Goal: Information Seeking & Learning: Learn about a topic

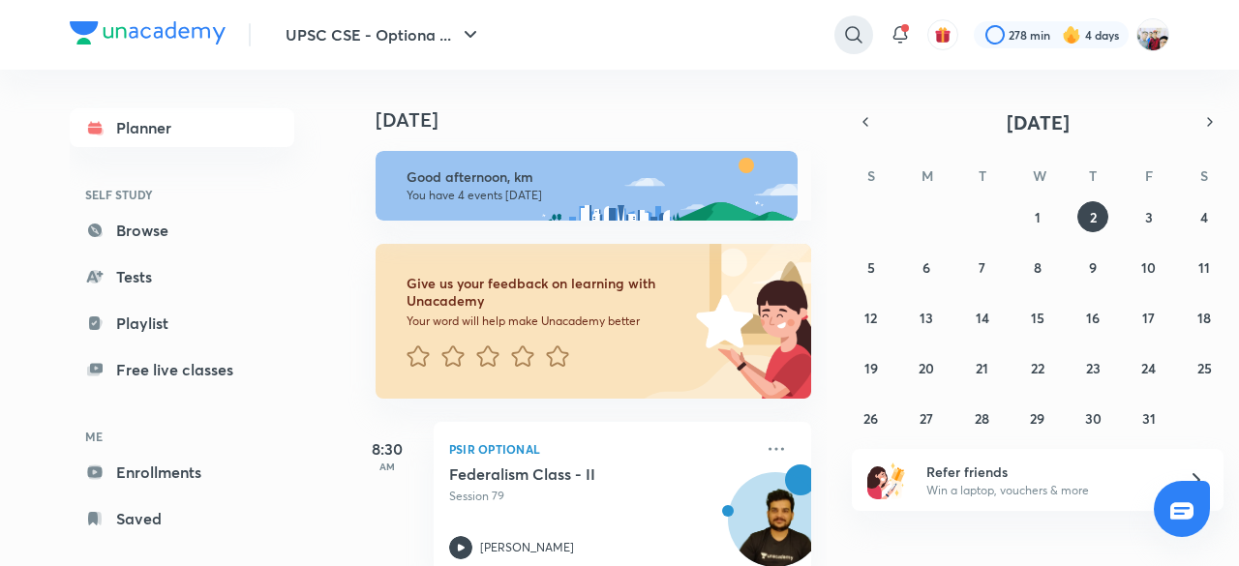
click at [851, 30] on icon at bounding box center [853, 34] width 23 height 23
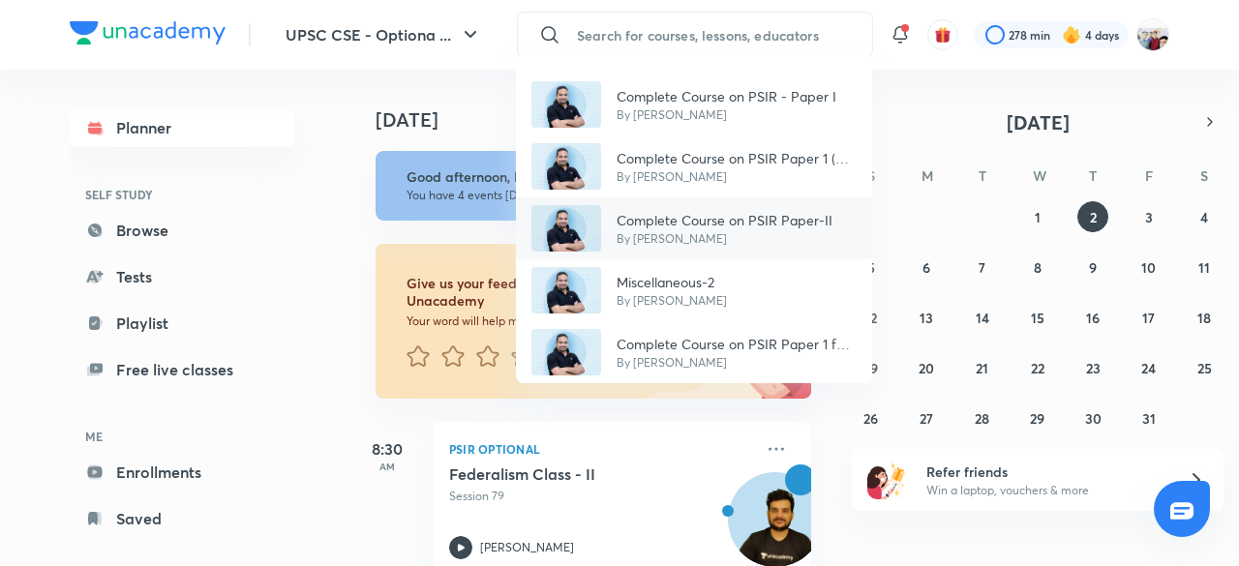
click at [784, 208] on div "Complete Course on PSIR Paper-II By [PERSON_NAME]" at bounding box center [694, 229] width 356 height 62
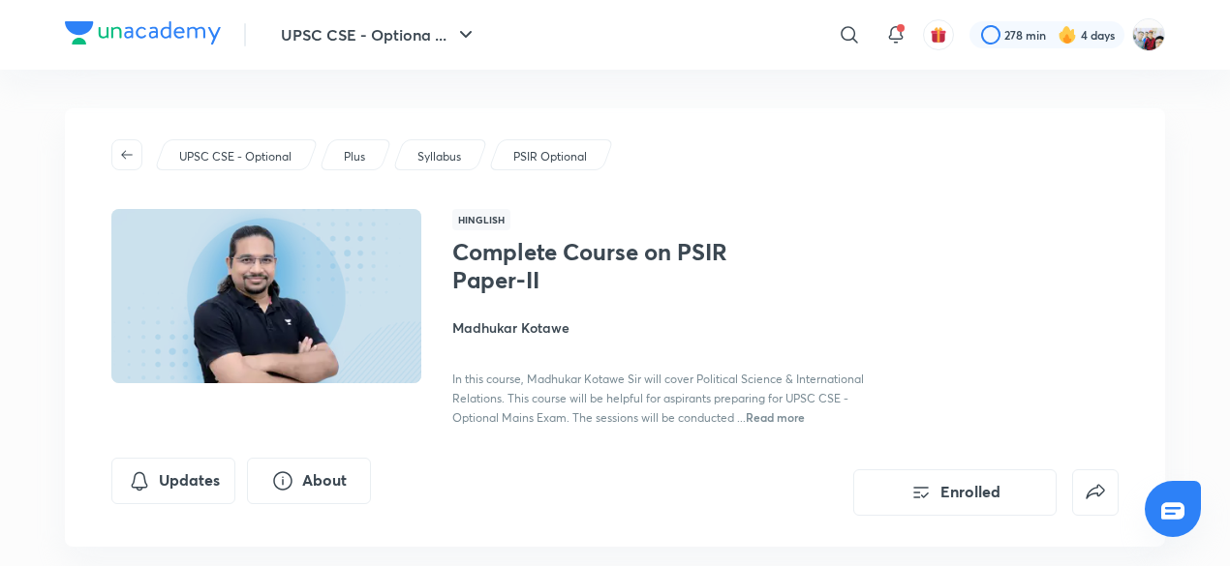
drag, startPoint x: 784, startPoint y: 208, endPoint x: 784, endPoint y: 261, distance: 53.3
click at [784, 261] on div "UPSC CSE - Optional Plus Syllabus PSIR Optional Hinglish Complete Course on PSI…" at bounding box center [615, 327] width 1100 height 439
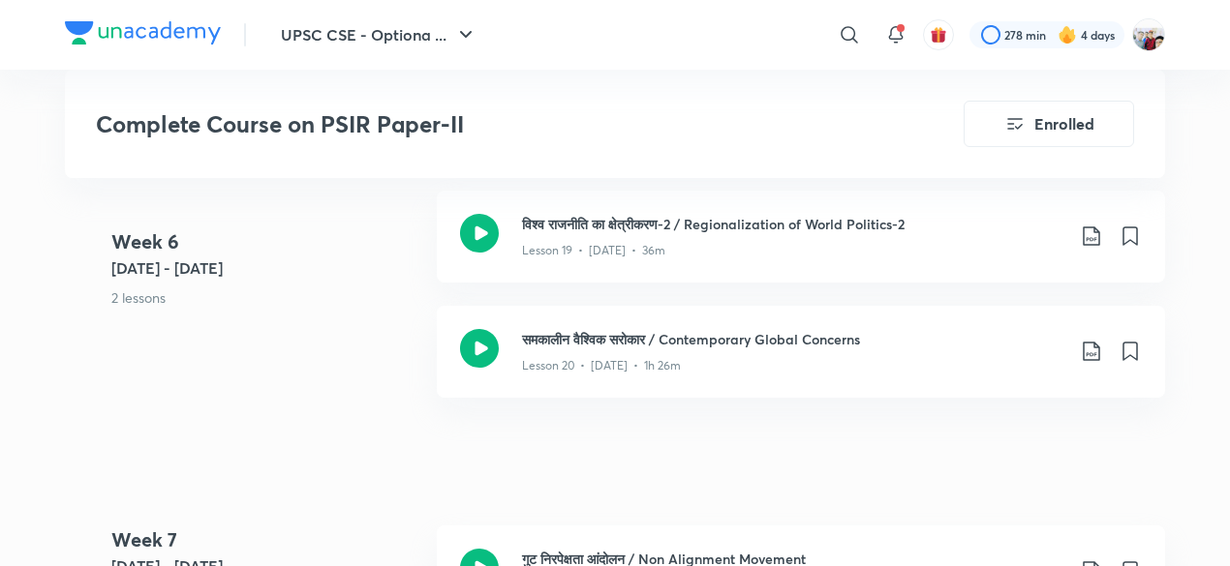
scroll to position [3447, 0]
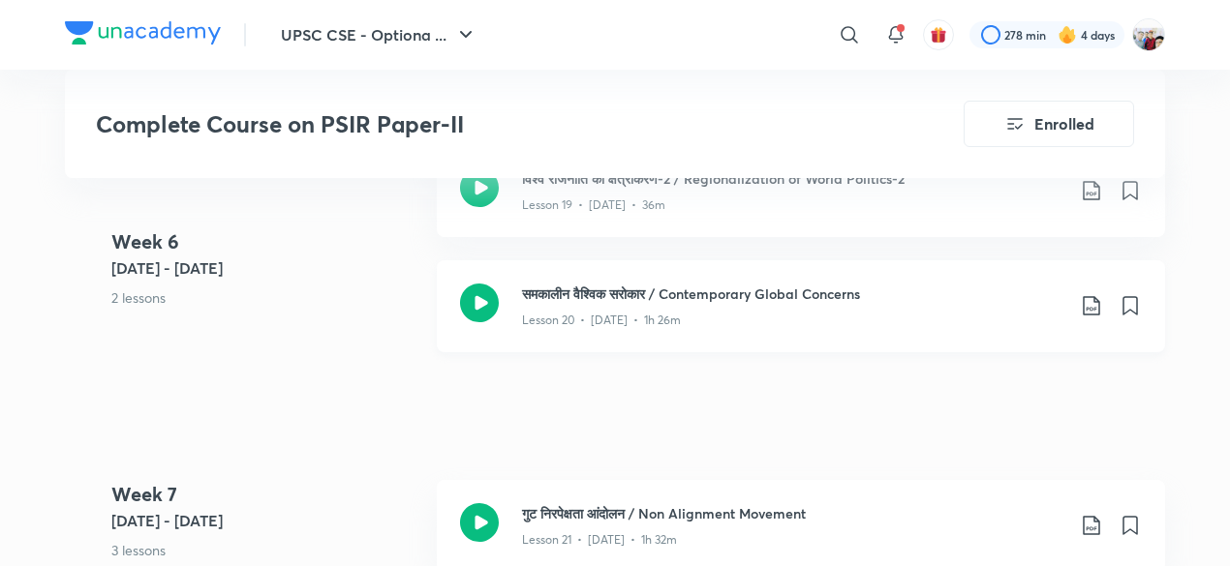
click at [762, 295] on h3 "समकालीन वैश्विक सरोकार / Contemporary Global Concerns" at bounding box center [793, 294] width 542 height 20
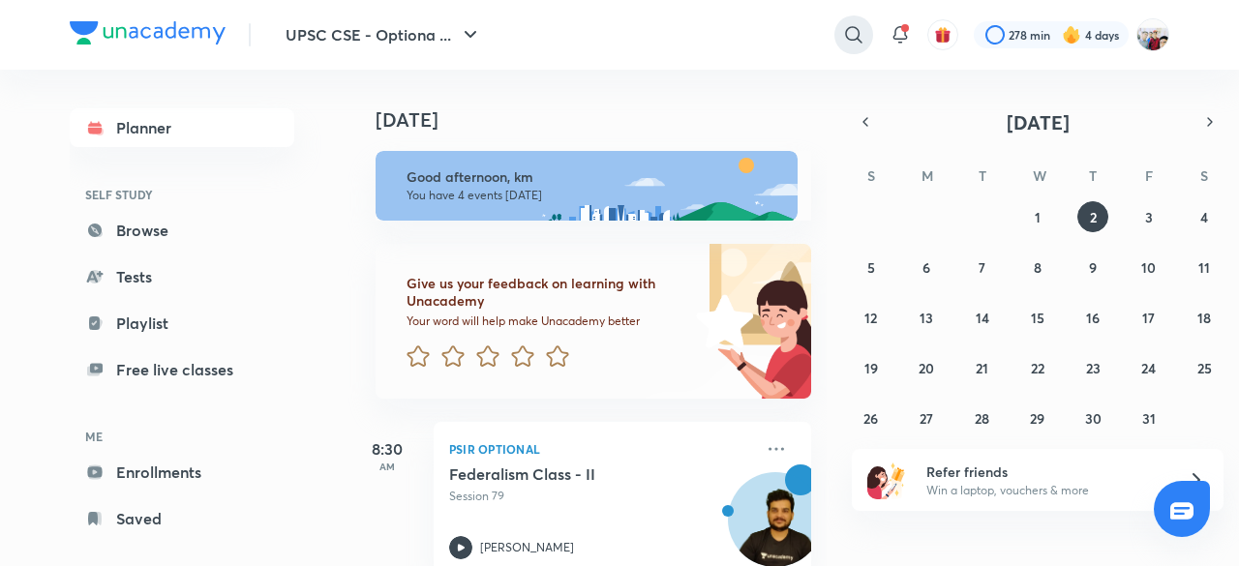
click at [842, 30] on icon at bounding box center [853, 34] width 23 height 23
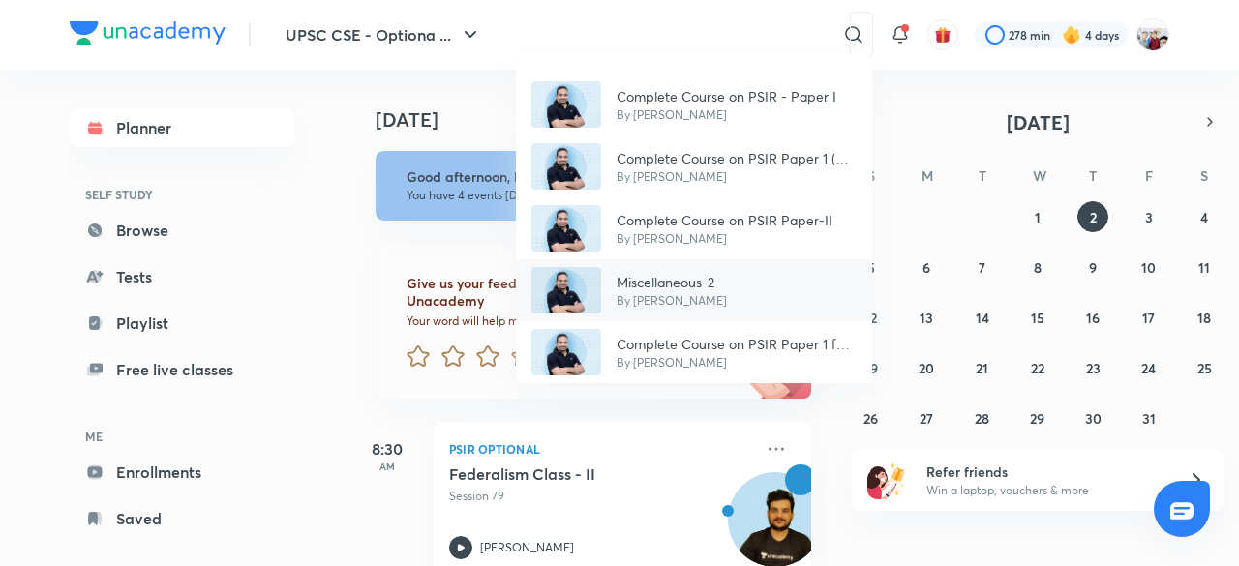
click at [746, 263] on div "Miscellaneous-2 By Madhukar Kotawe" at bounding box center [694, 291] width 356 height 62
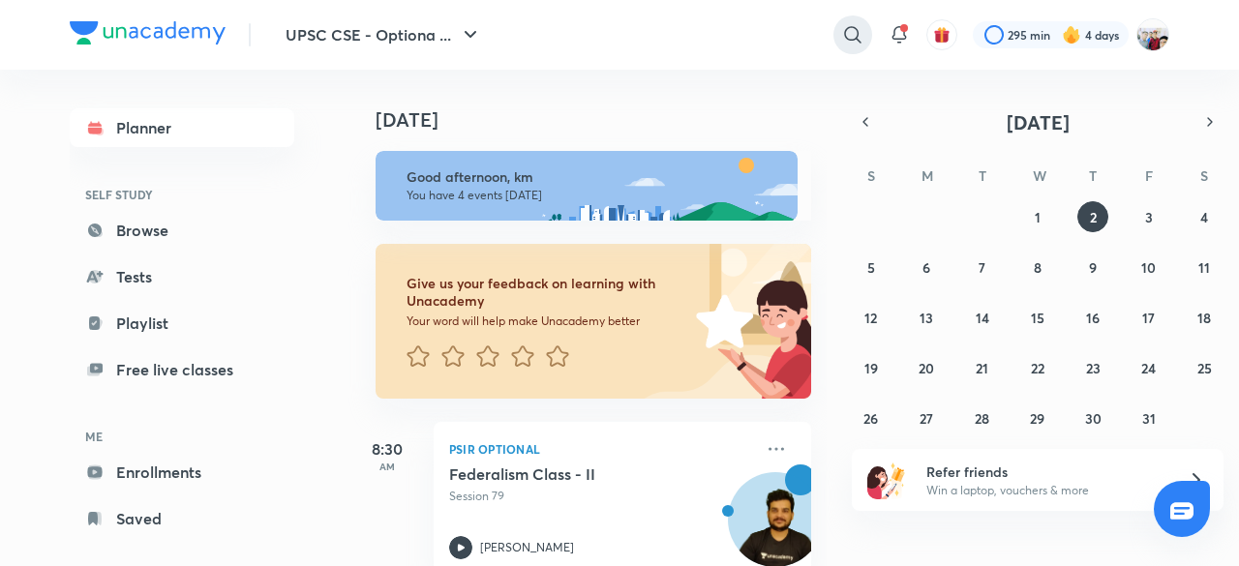
click at [845, 35] on icon at bounding box center [852, 34] width 23 height 23
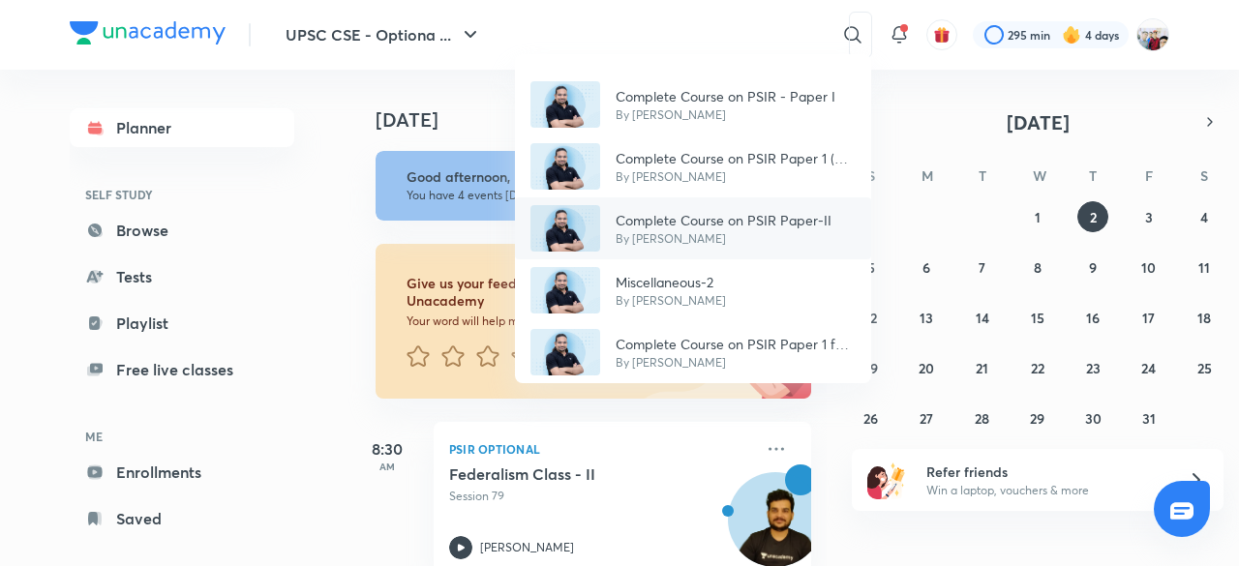
click at [678, 210] on p "Complete Course on PSIR Paper-II" at bounding box center [724, 220] width 216 height 20
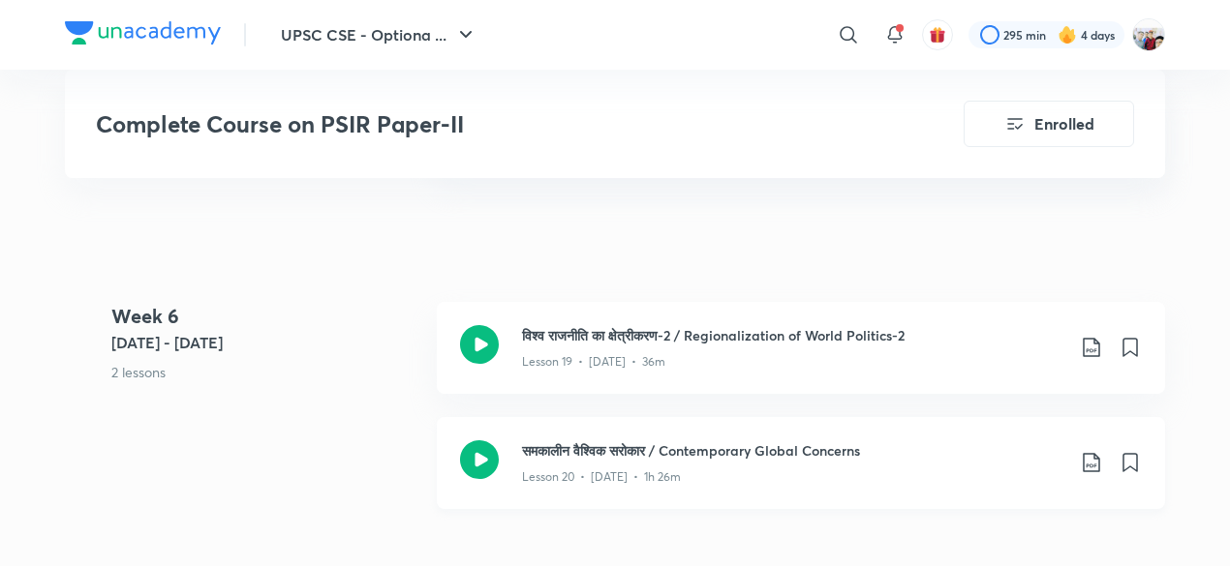
scroll to position [3292, 0]
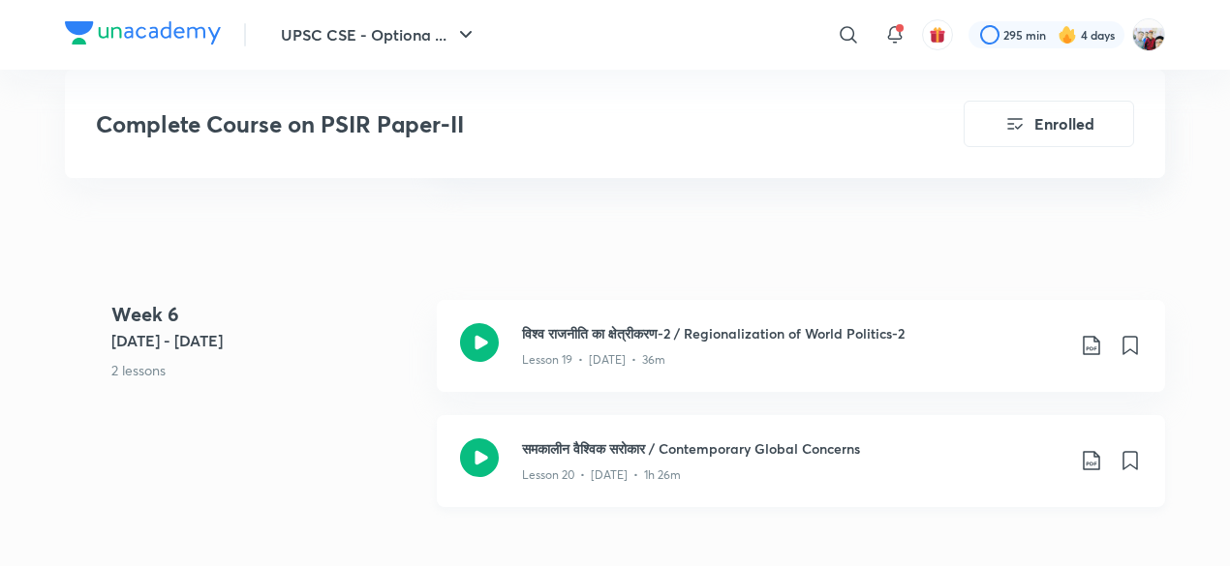
click at [1091, 462] on icon at bounding box center [1091, 460] width 23 height 23
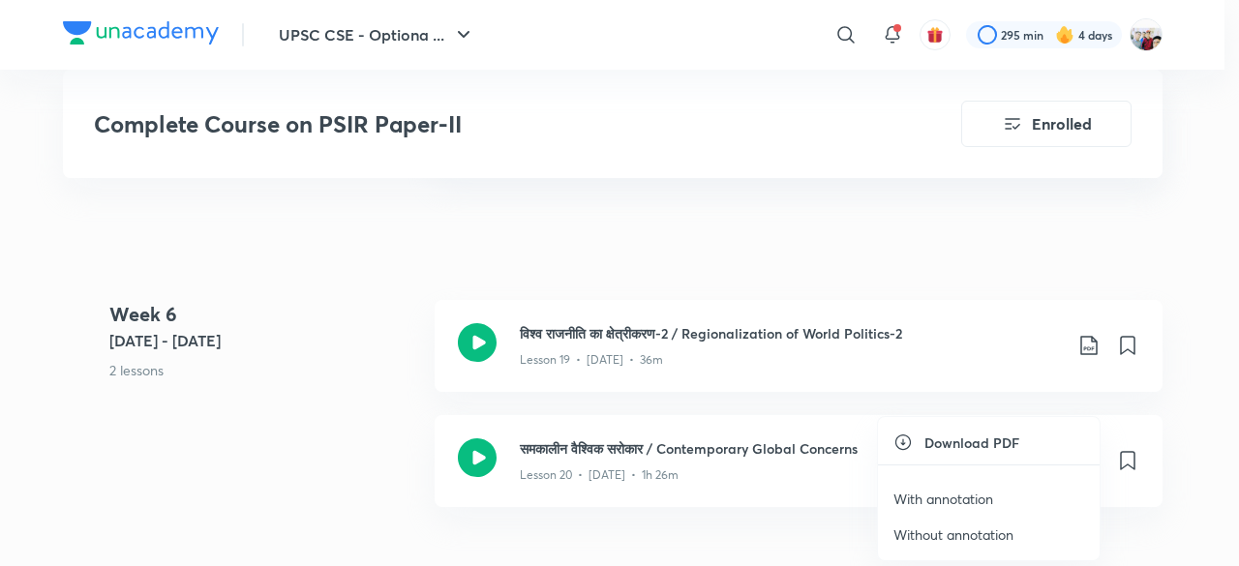
click at [977, 497] on p "With annotation" at bounding box center [944, 499] width 100 height 20
